Goal: Information Seeking & Learning: Understand process/instructions

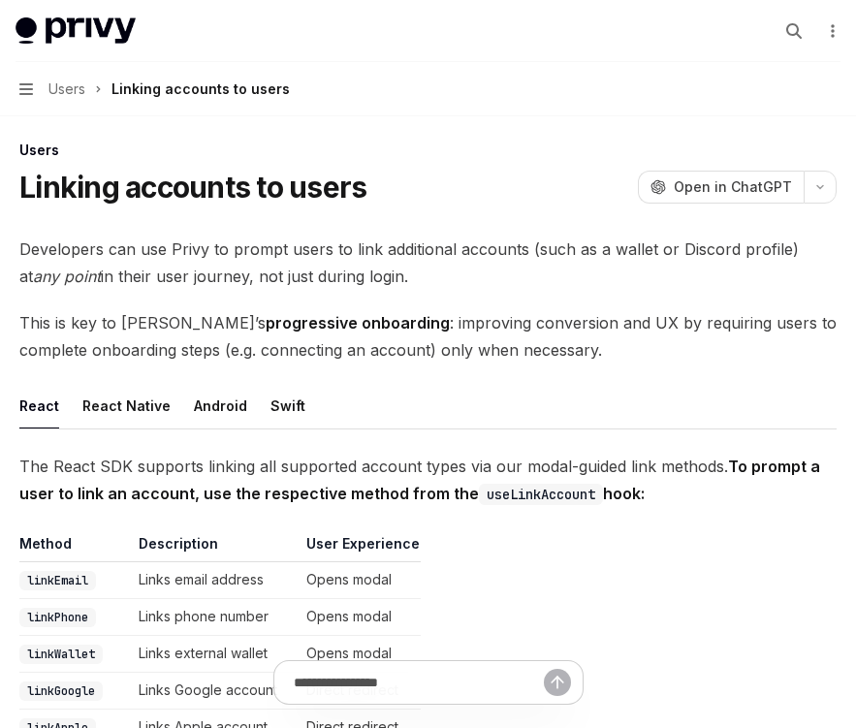
scroll to position [21, 0]
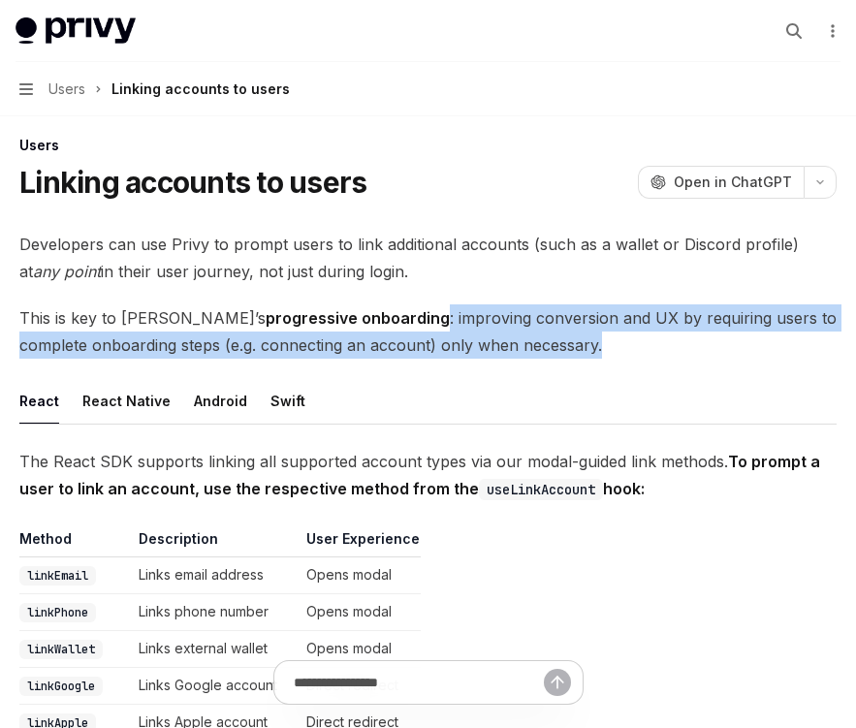
drag, startPoint x: 351, startPoint y: 309, endPoint x: 556, endPoint y: 335, distance: 206.2
click at [557, 335] on span "This is key to Privy’s progressive onboarding : improving conversion and UX by …" at bounding box center [427, 331] width 817 height 54
click at [556, 335] on span "This is key to Privy’s progressive onboarding : improving conversion and UX by …" at bounding box center [427, 331] width 817 height 54
drag, startPoint x: 561, startPoint y: 338, endPoint x: 357, endPoint y: 322, distance: 205.2
click at [357, 322] on span "This is key to Privy’s progressive onboarding : improving conversion and UX by …" at bounding box center [427, 331] width 817 height 54
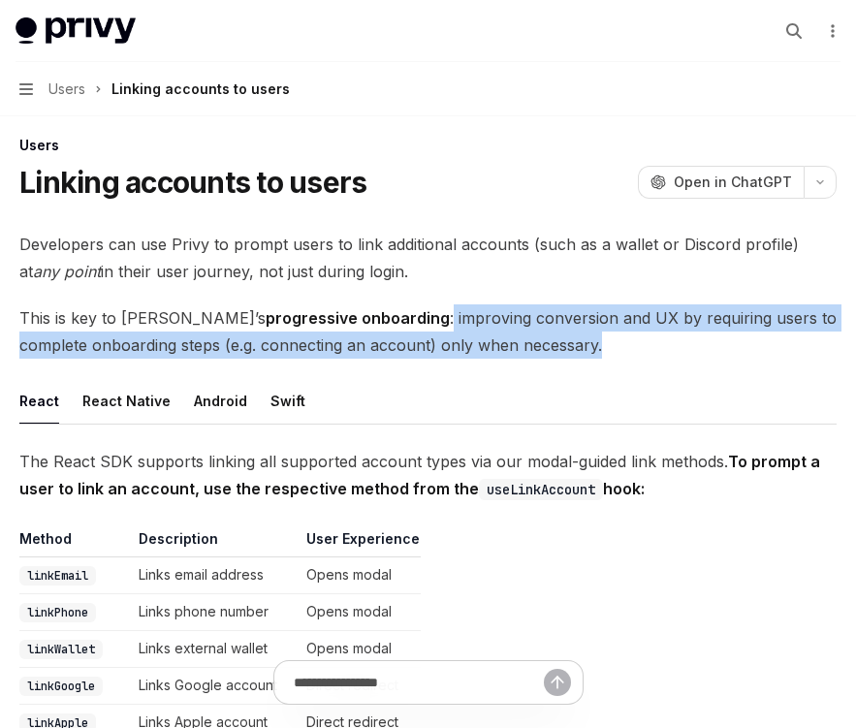
click at [357, 322] on span "This is key to Privy’s progressive onboarding : improving conversion and UX by …" at bounding box center [427, 331] width 817 height 54
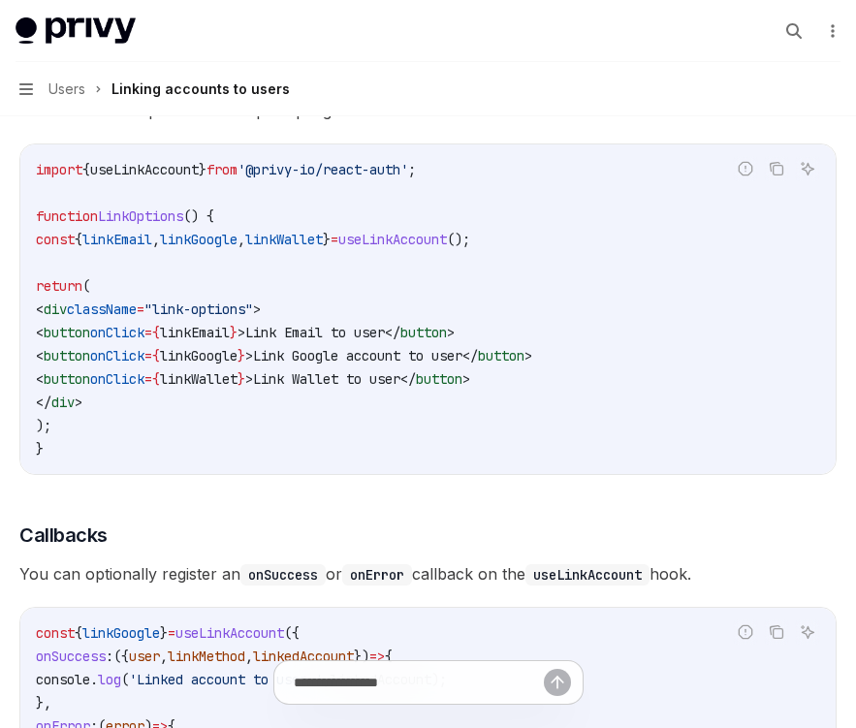
scroll to position [1636, 0]
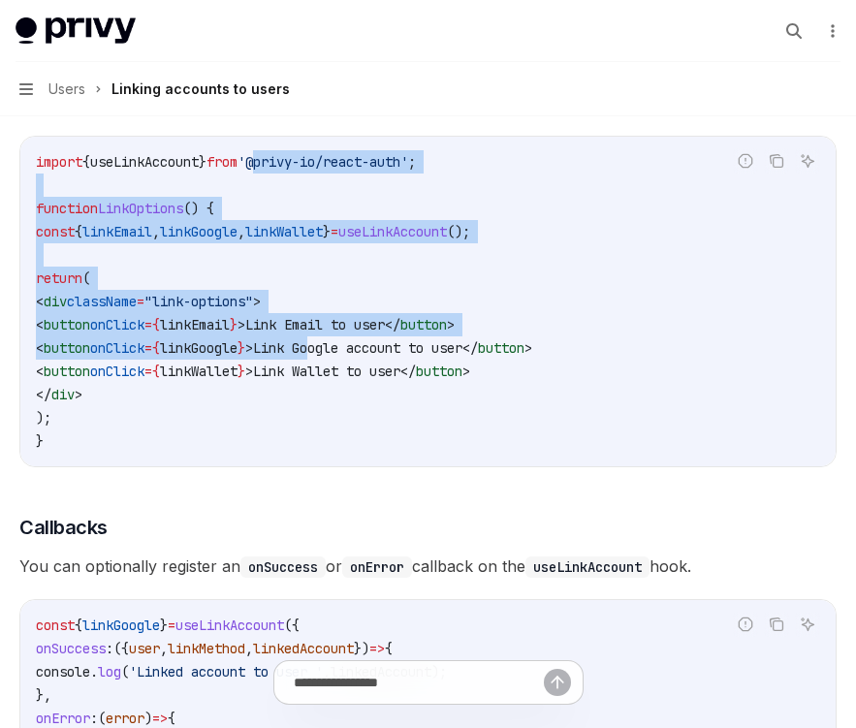
drag, startPoint x: 280, startPoint y: 160, endPoint x: 426, endPoint y: 347, distance: 237.0
click at [426, 347] on code "import { useLinkAccount } from '@privy-io/react-auth' ; function LinkOptions ()…" at bounding box center [428, 301] width 784 height 302
click at [426, 347] on span "Link Google account to user" at bounding box center [357, 347] width 209 height 17
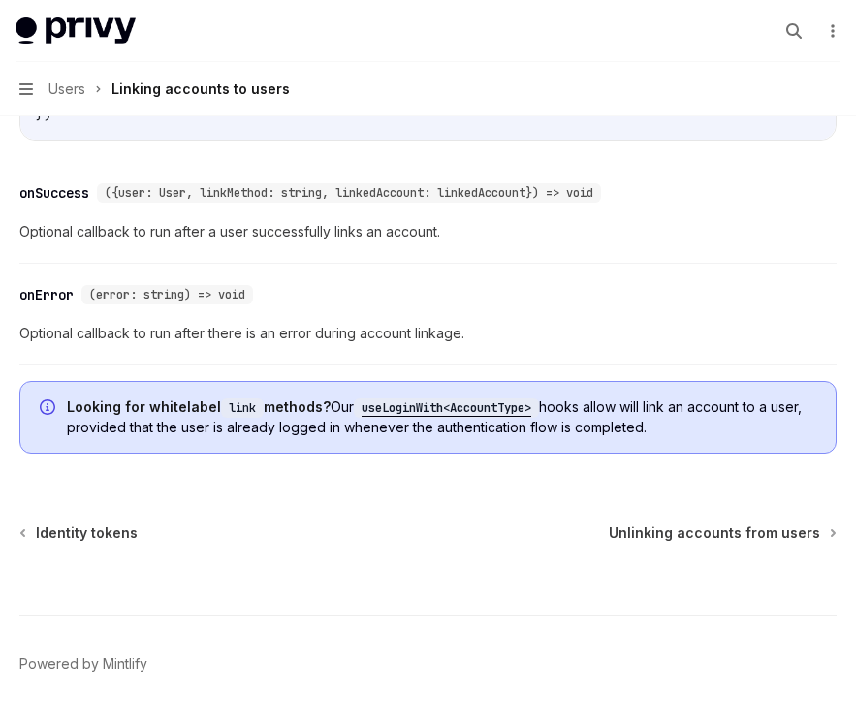
scroll to position [2363, 0]
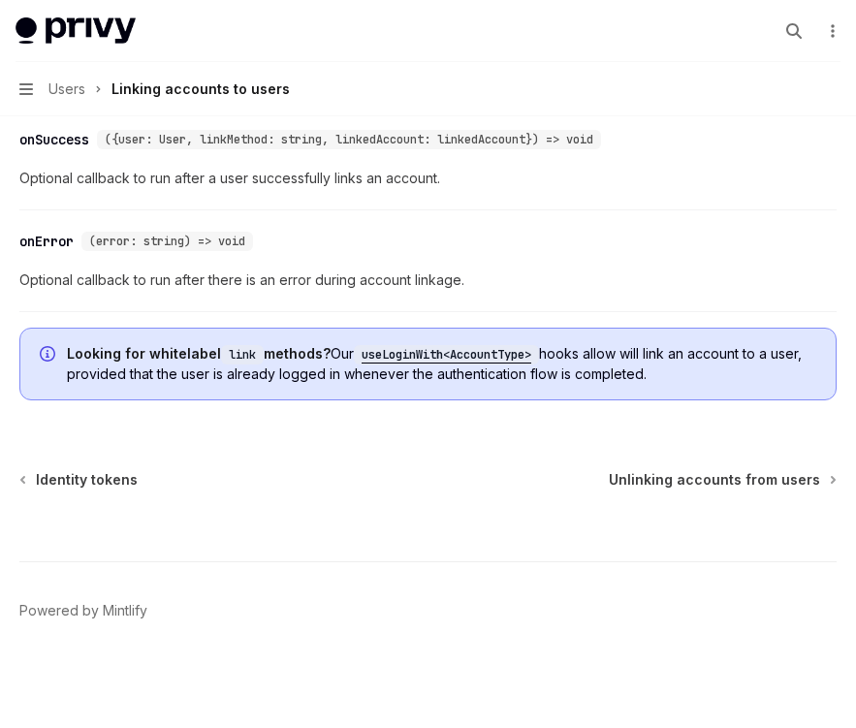
click at [429, 374] on span "Looking for whitelabel link methods? Our useLoginWith<AccountType> hooks allow …" at bounding box center [441, 364] width 749 height 40
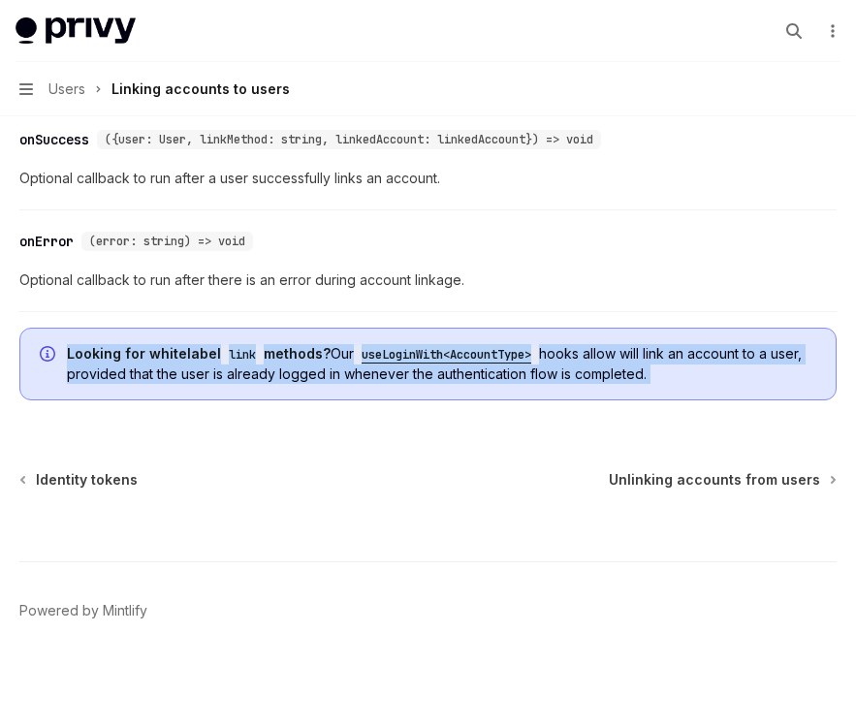
click at [429, 374] on span "Looking for whitelabel link methods? Our useLoginWith<AccountType> hooks allow …" at bounding box center [441, 364] width 749 height 40
click at [430, 375] on span "Looking for whitelabel link methods? Our useLoginWith<AccountType> hooks allow …" at bounding box center [441, 364] width 749 height 40
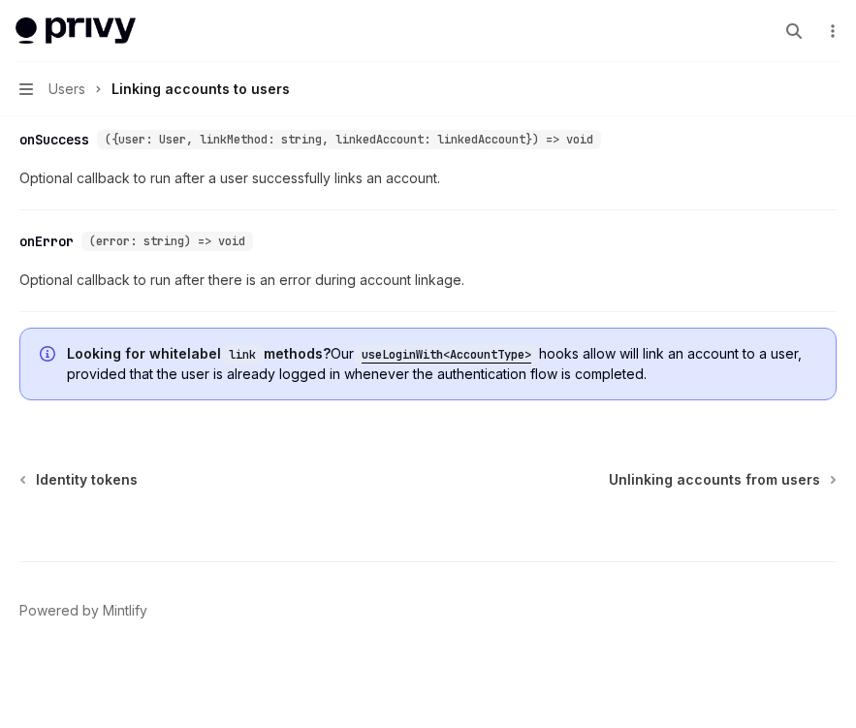
click at [506, 353] on code "useLoginWith<AccountType>" at bounding box center [446, 354] width 185 height 19
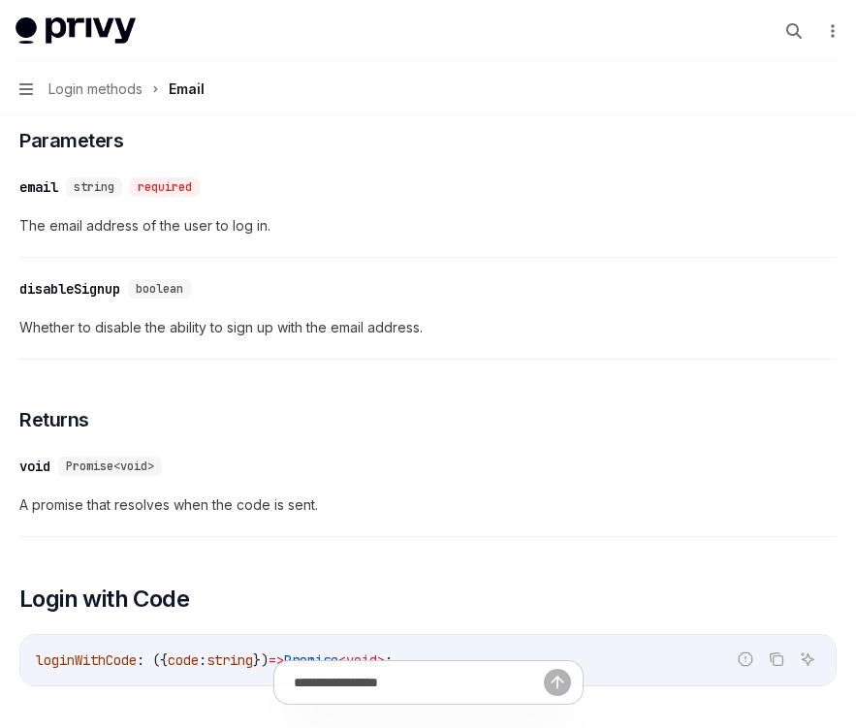
scroll to position [692, 0]
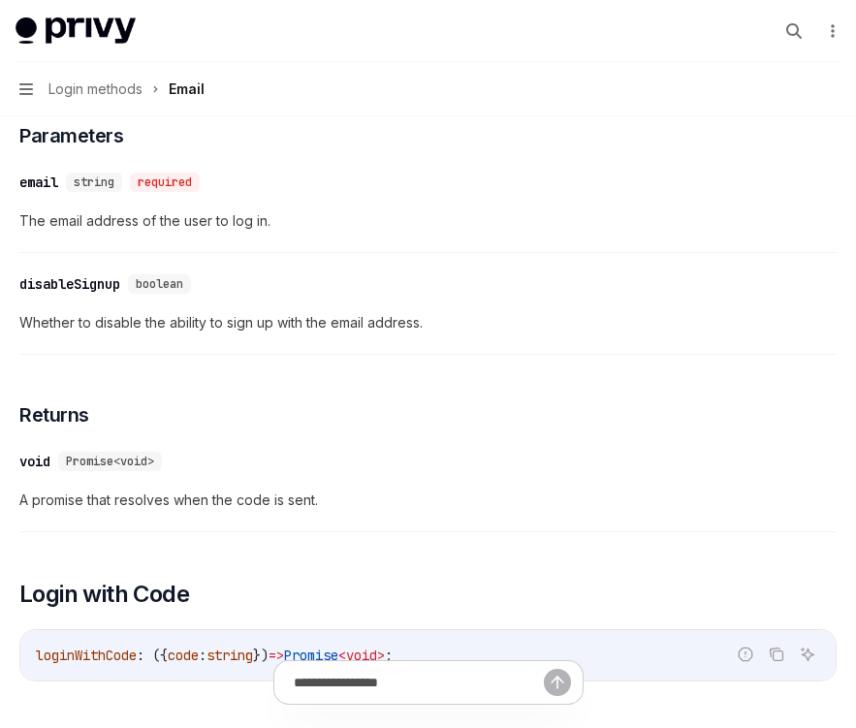
type textarea "*"
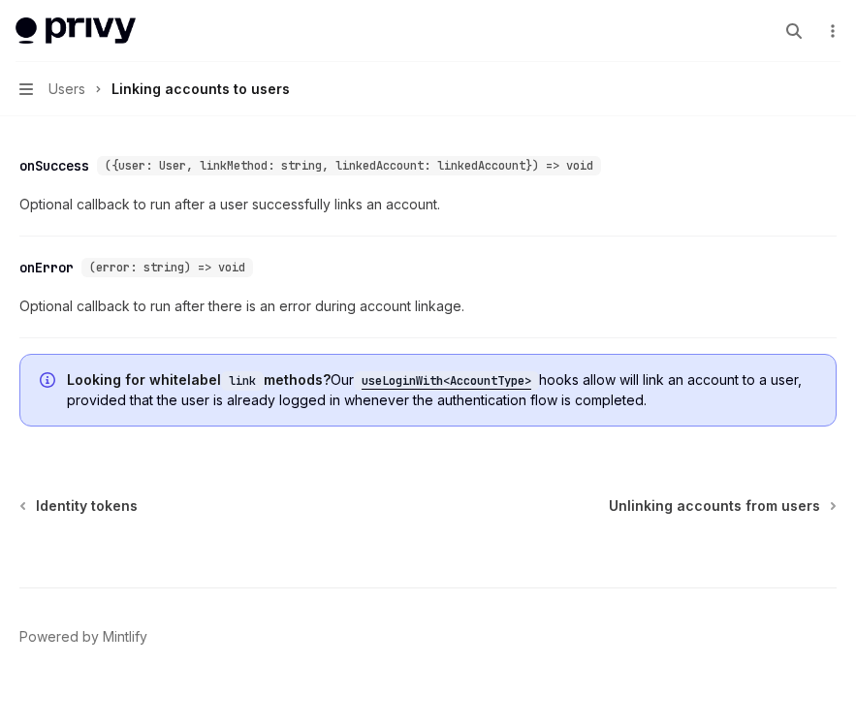
scroll to position [2363, 0]
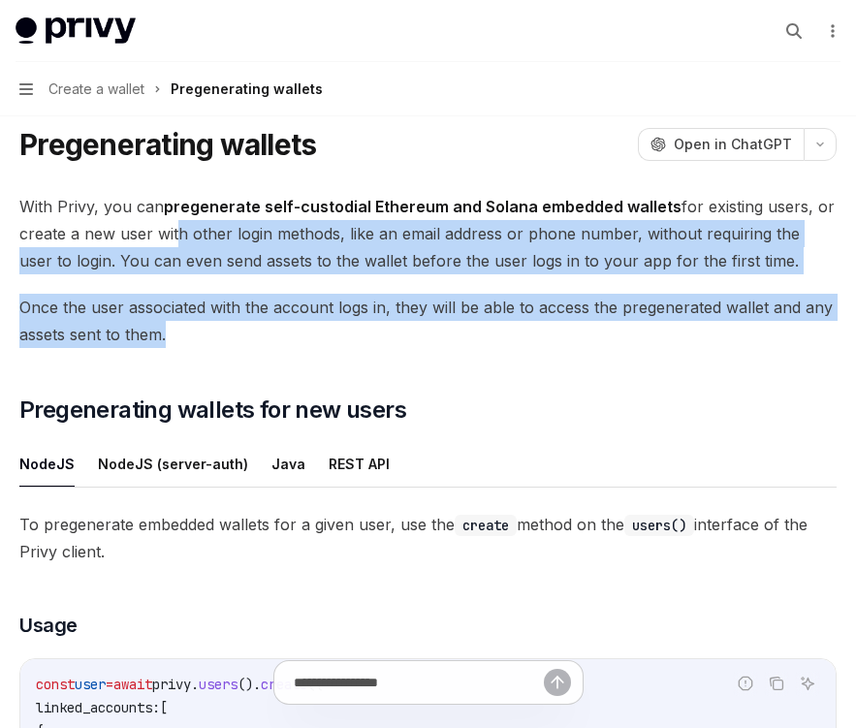
drag, startPoint x: 173, startPoint y: 231, endPoint x: 223, endPoint y: 345, distance: 125.0
click at [223, 345] on span "Once the user associated with the account logs in, they will be able to access …" at bounding box center [427, 321] width 817 height 54
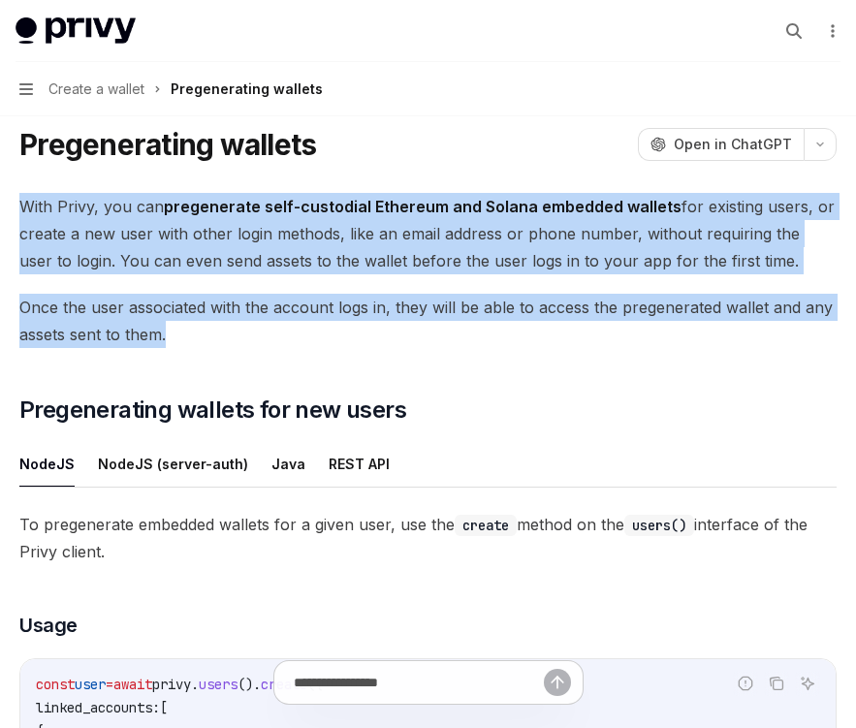
drag, startPoint x: 259, startPoint y: 345, endPoint x: 19, endPoint y: 211, distance: 274.3
click at [22, 211] on span "With Privy, you can pregenerate self-custodial Ethereum and Solana embedded wal…" at bounding box center [427, 233] width 817 height 81
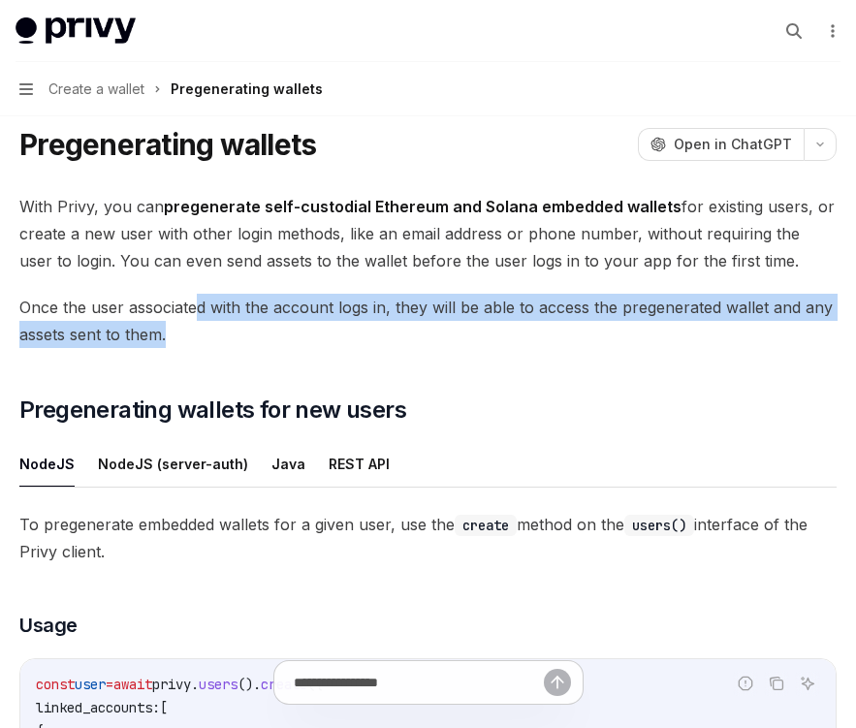
drag, startPoint x: 325, startPoint y: 337, endPoint x: 195, endPoint y: 303, distance: 134.3
click at [195, 302] on span "Once the user associated with the account logs in, they will be able to access …" at bounding box center [427, 321] width 817 height 54
click at [195, 303] on span "Once the user associated with the account logs in, they will be able to access …" at bounding box center [427, 321] width 817 height 54
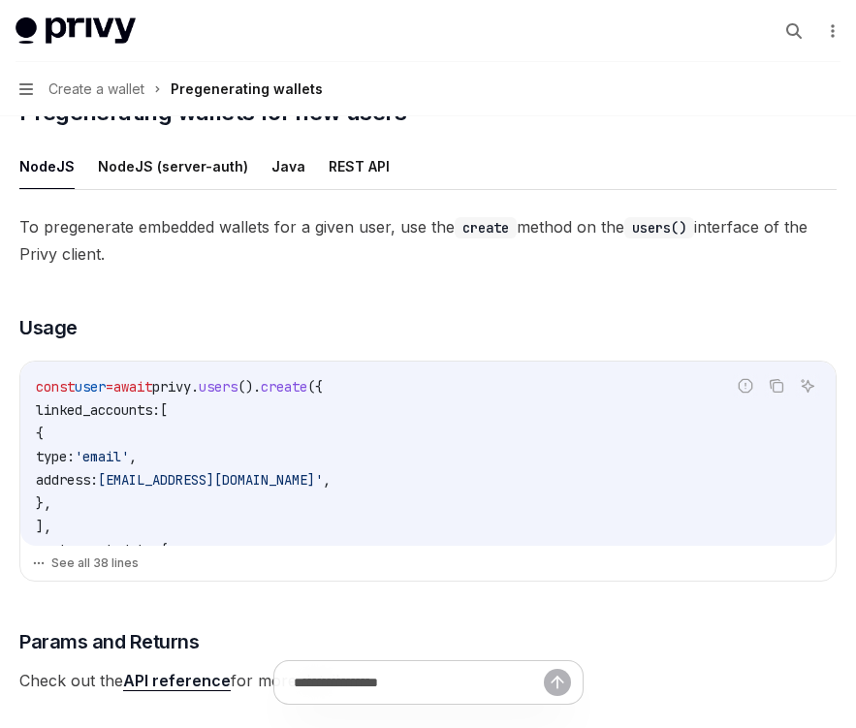
scroll to position [269, 0]
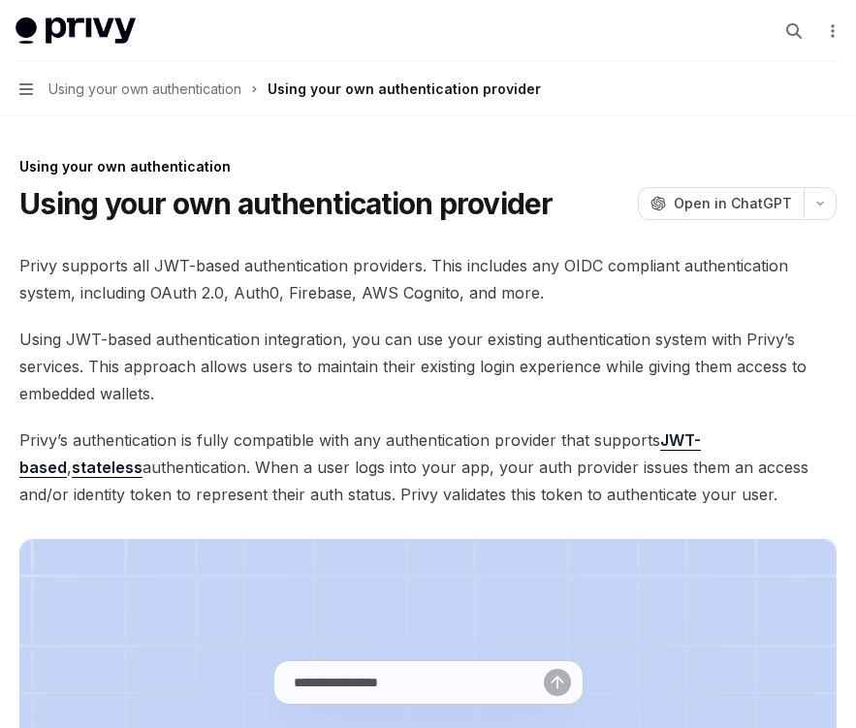
scroll to position [708, 0]
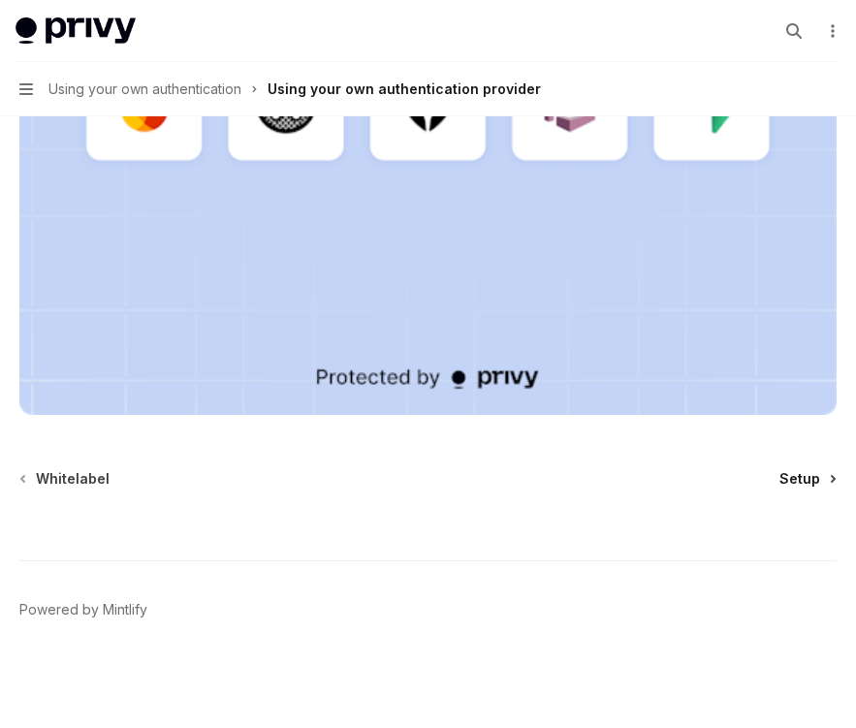
click at [799, 473] on span "Setup" at bounding box center [800, 478] width 41 height 19
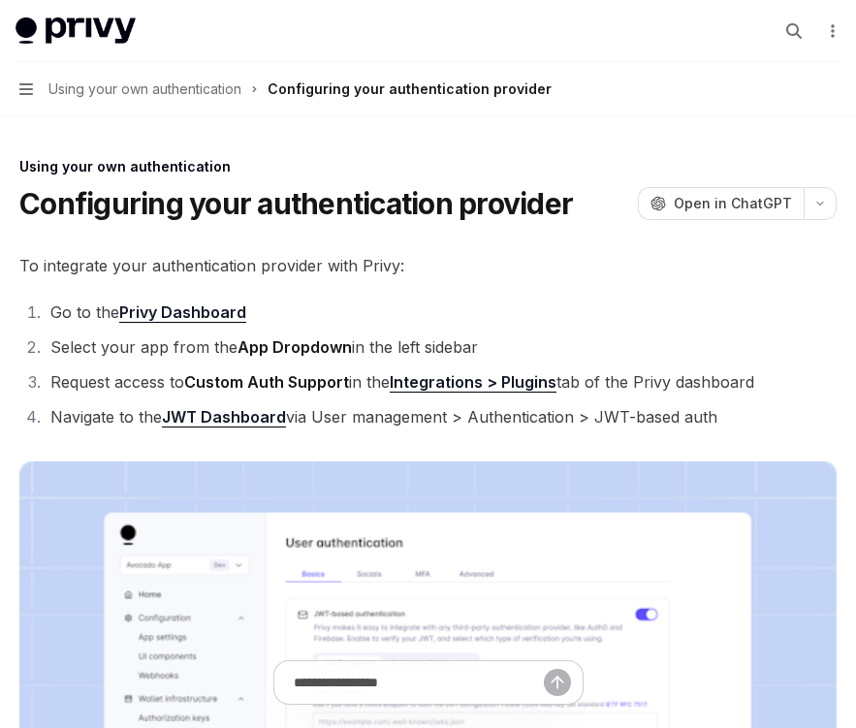
scroll to position [1141, 0]
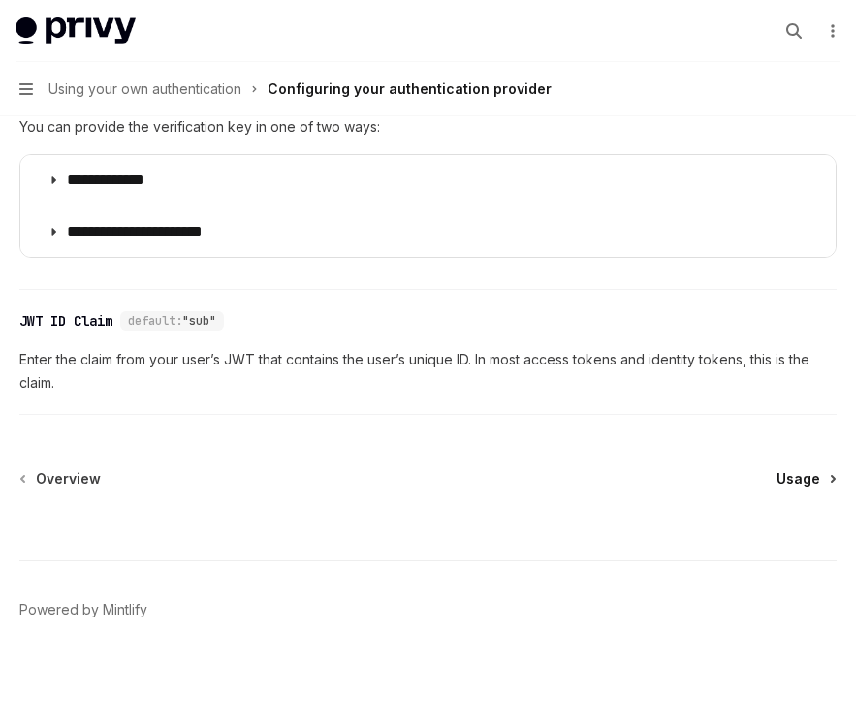
click at [804, 473] on span "Usage" at bounding box center [799, 478] width 44 height 19
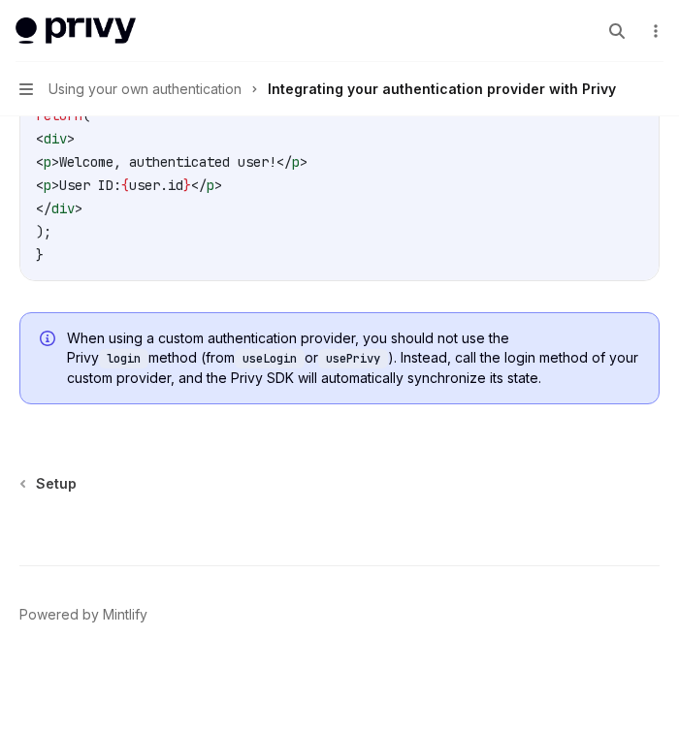
scroll to position [4356, 0]
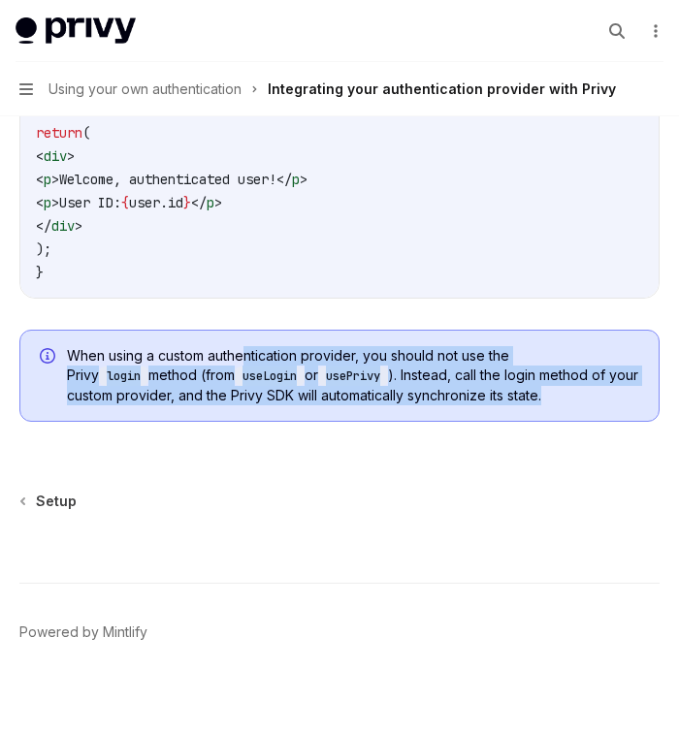
drag, startPoint x: 248, startPoint y: 374, endPoint x: 552, endPoint y: 413, distance: 305.9
click at [552, 405] on span "When using a custom authentication provider, you should not use the Privy login…" at bounding box center [353, 375] width 572 height 59
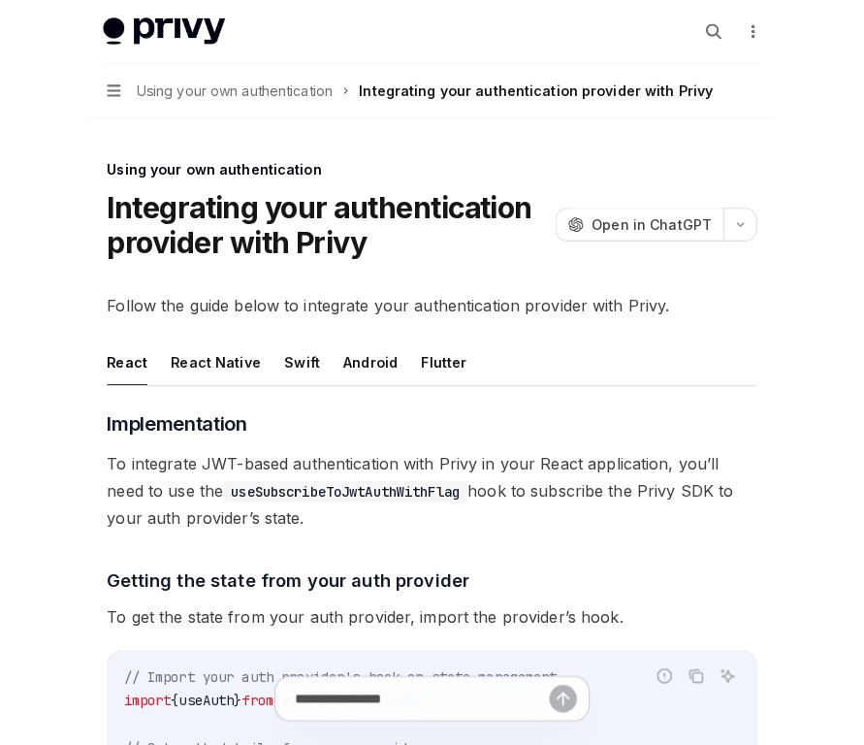
scroll to position [7, 0]
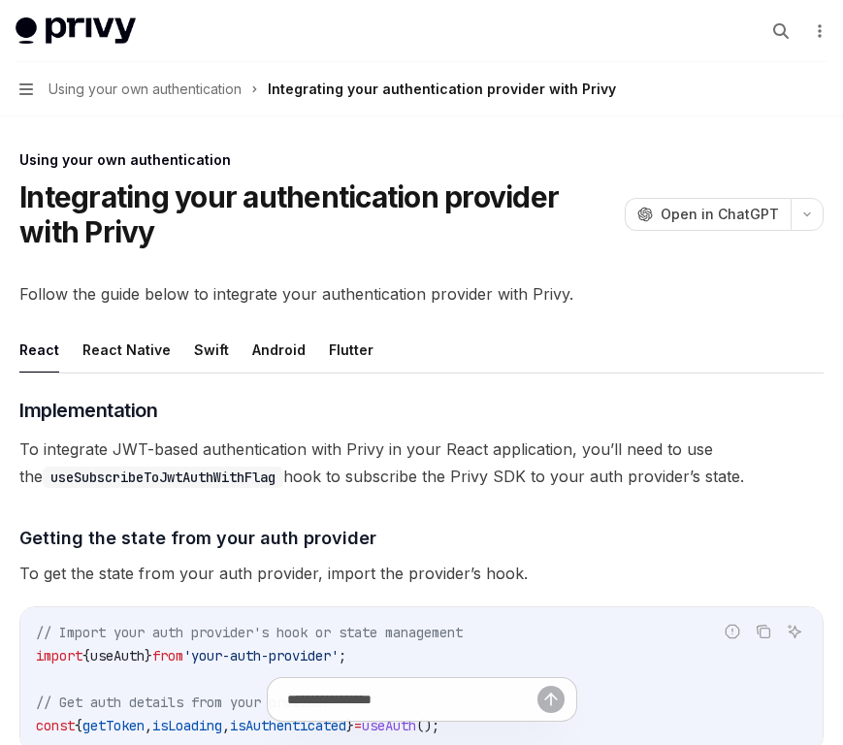
type textarea "*"
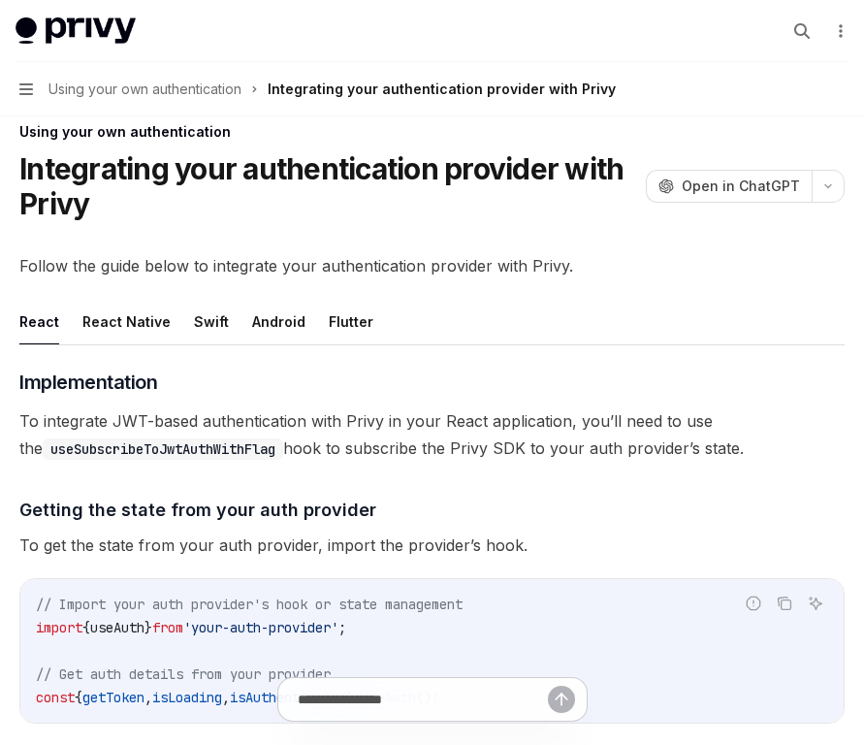
scroll to position [0, 0]
